Goal: Task Accomplishment & Management: Manage account settings

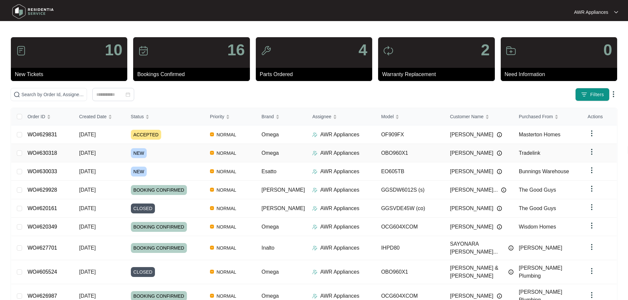
click at [87, 154] on span "[DATE]" at bounding box center [87, 153] width 16 height 6
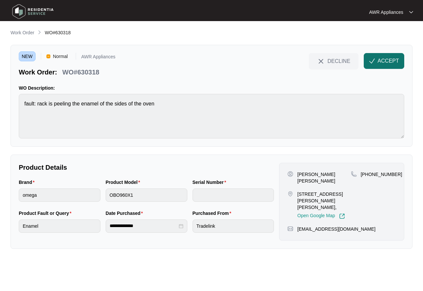
click at [381, 60] on span "ACCEPT" at bounding box center [388, 61] width 21 height 8
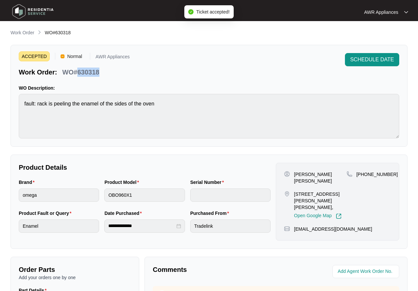
drag, startPoint x: 77, startPoint y: 69, endPoint x: 104, endPoint y: 72, distance: 26.6
click at [104, 72] on div "Work Order: WO#630318" at bounding box center [74, 71] width 111 height 12
copy p "630318"
drag, startPoint x: 364, startPoint y: 174, endPoint x: 388, endPoint y: 171, distance: 24.0
click at [388, 171] on div "[PHONE_NUMBER]" at bounding box center [369, 174] width 44 height 7
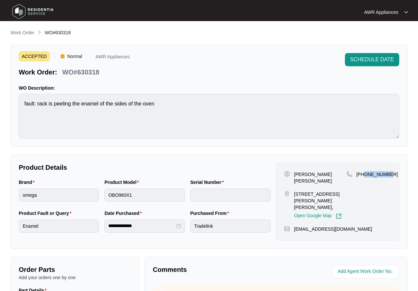
copy p "405978037"
drag, startPoint x: 293, startPoint y: 224, endPoint x: 359, endPoint y: 224, distance: 66.5
click at [359, 226] on div "[EMAIL_ADDRESS][DOMAIN_NAME]" at bounding box center [337, 229] width 107 height 7
copy p "[EMAIL_ADDRESS][DOMAIN_NAME]"
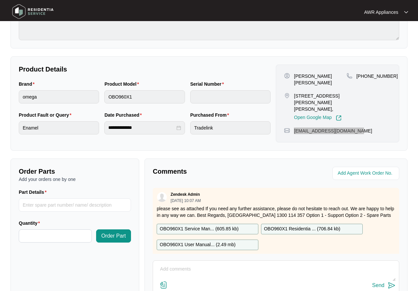
scroll to position [99, 0]
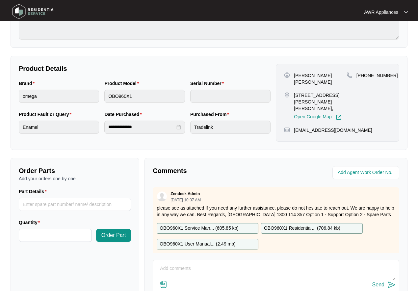
click at [193, 229] on p "OBO960X1 Service Man... ( 605.85 kb )" at bounding box center [199, 228] width 79 height 7
click at [283, 228] on p "OBO960X1 Residentia ... ( 706.84 kb )" at bounding box center [302, 228] width 76 height 7
click at [209, 245] on p "OBO960X1 User Manual... ( 2.49 mb )" at bounding box center [198, 243] width 76 height 7
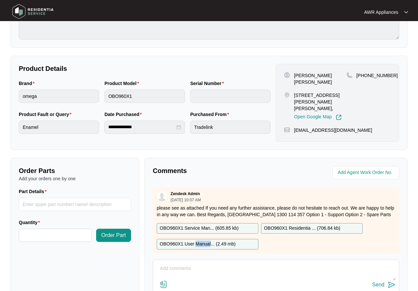
click at [209, 245] on div "Zendesk Admin [DATE] 10:07 AM please see as attached If you need any further as…" at bounding box center [276, 220] width 247 height 66
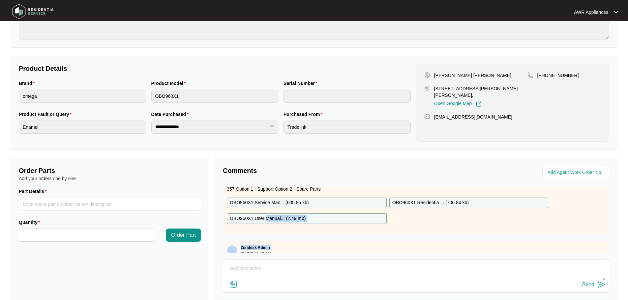
scroll to position [0, 0]
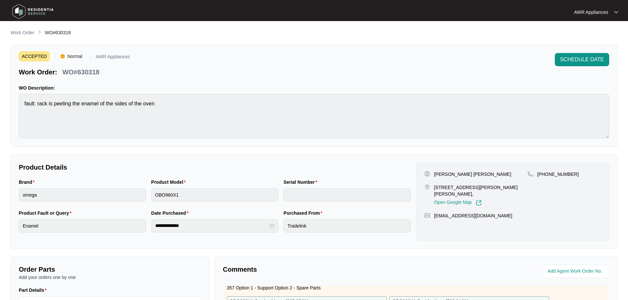
click at [21, 10] on img at bounding box center [33, 12] width 46 height 20
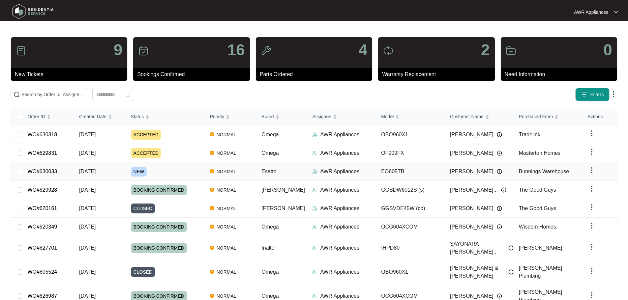
click at [94, 169] on span "[DATE]" at bounding box center [87, 172] width 16 height 6
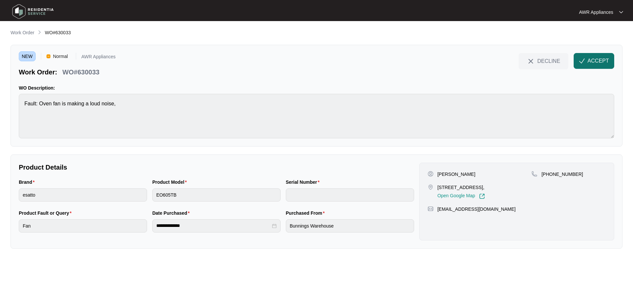
click at [602, 58] on span "ACCEPT" at bounding box center [597, 61] width 21 height 8
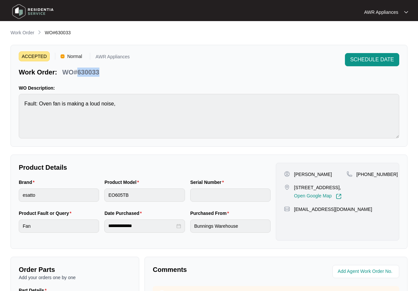
drag, startPoint x: 78, startPoint y: 73, endPoint x: 98, endPoint y: 71, distance: 20.5
click at [98, 71] on p "WO#630033" at bounding box center [80, 72] width 37 height 9
copy p "630033"
drag, startPoint x: 293, startPoint y: 217, endPoint x: 350, endPoint y: 216, distance: 57.0
click at [350, 212] on div "[EMAIL_ADDRESS][DOMAIN_NAME]" at bounding box center [337, 209] width 107 height 7
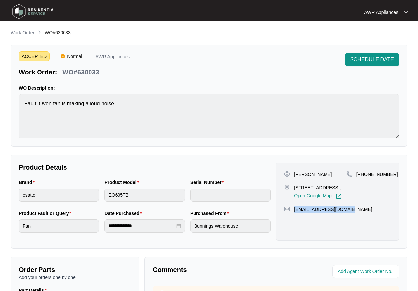
copy p "[EMAIL_ADDRESS][DOMAIN_NAME]"
drag, startPoint x: 363, startPoint y: 175, endPoint x: 387, endPoint y: 173, distance: 23.8
click at [387, 173] on p "[PHONE_NUMBER]" at bounding box center [378, 174] width 42 height 7
copy p "1414192116"
click at [19, 12] on img at bounding box center [33, 12] width 46 height 20
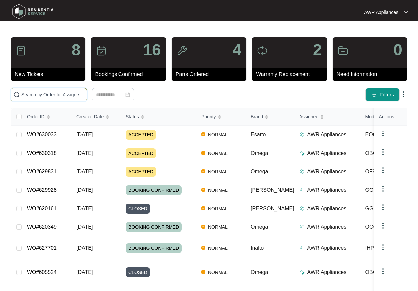
click at [55, 94] on input "text" at bounding box center [52, 94] width 63 height 7
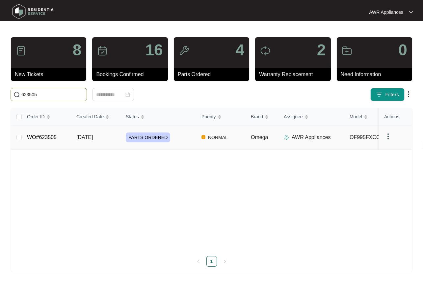
type input "623505"
click at [70, 135] on td "WO#623505" at bounding box center [46, 138] width 49 height 24
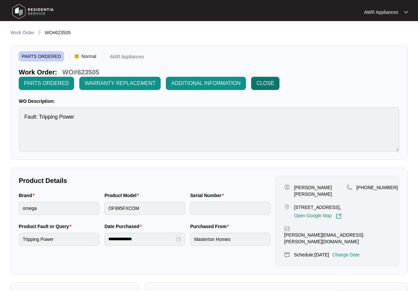
click at [266, 84] on span "CLOSE" at bounding box center [266, 83] width 18 height 8
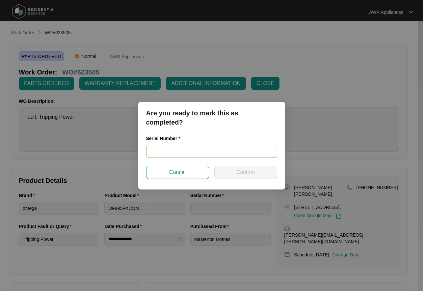
drag, startPoint x: 123, startPoint y: 178, endPoint x: 244, endPoint y: 147, distance: 125.0
click at [244, 147] on input "text" at bounding box center [211, 151] width 131 height 13
paste input "V00007343212306000016"
type input "V00007343212306000016"
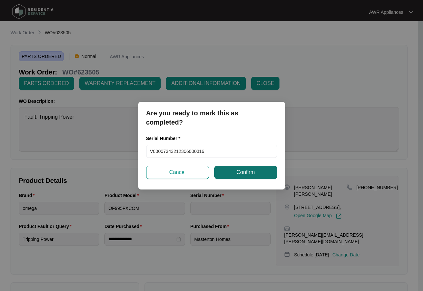
click at [239, 169] on span "Confirm" at bounding box center [246, 172] width 18 height 8
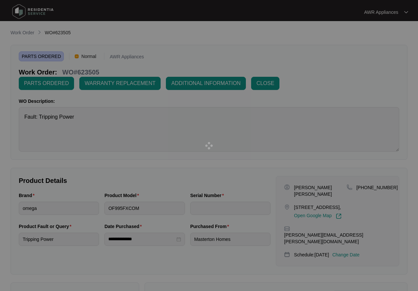
type input "V00007343212306000016"
